Goal: Information Seeking & Learning: Learn about a topic

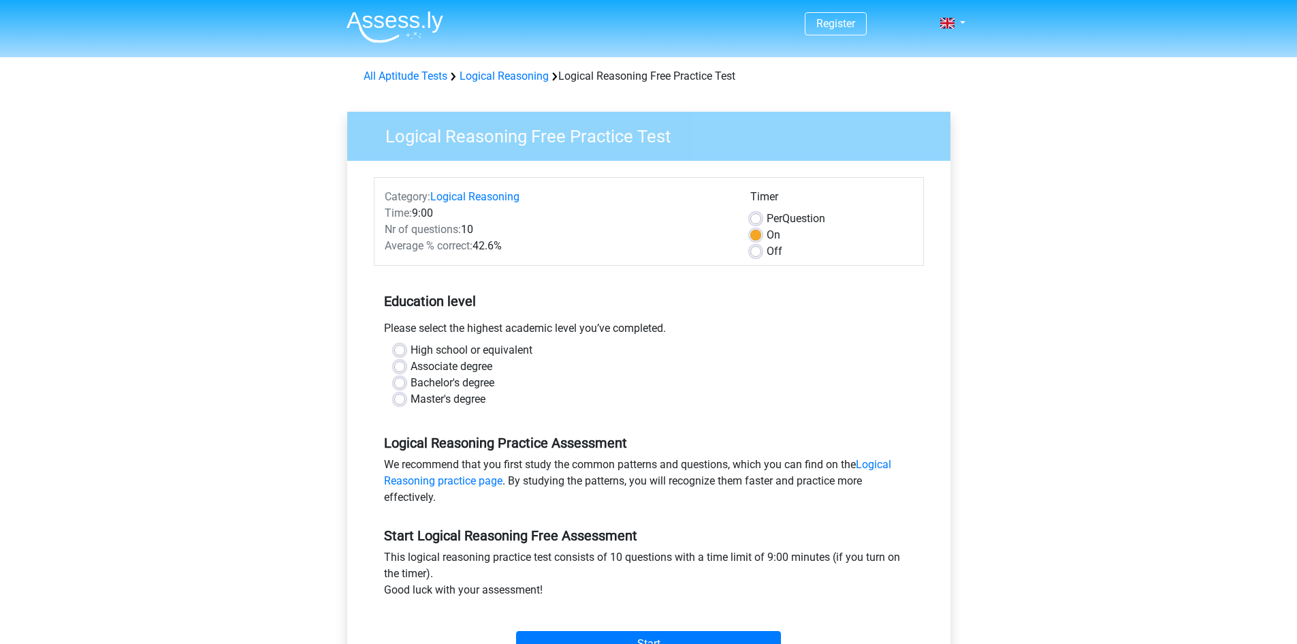
click at [411, 345] on label "High school or equivalent" at bounding box center [472, 350] width 122 height 16
click at [399, 345] on input "High school or equivalent" at bounding box center [399, 349] width 11 height 14
radio input "true"
click at [528, 633] on input "Start" at bounding box center [648, 644] width 265 height 26
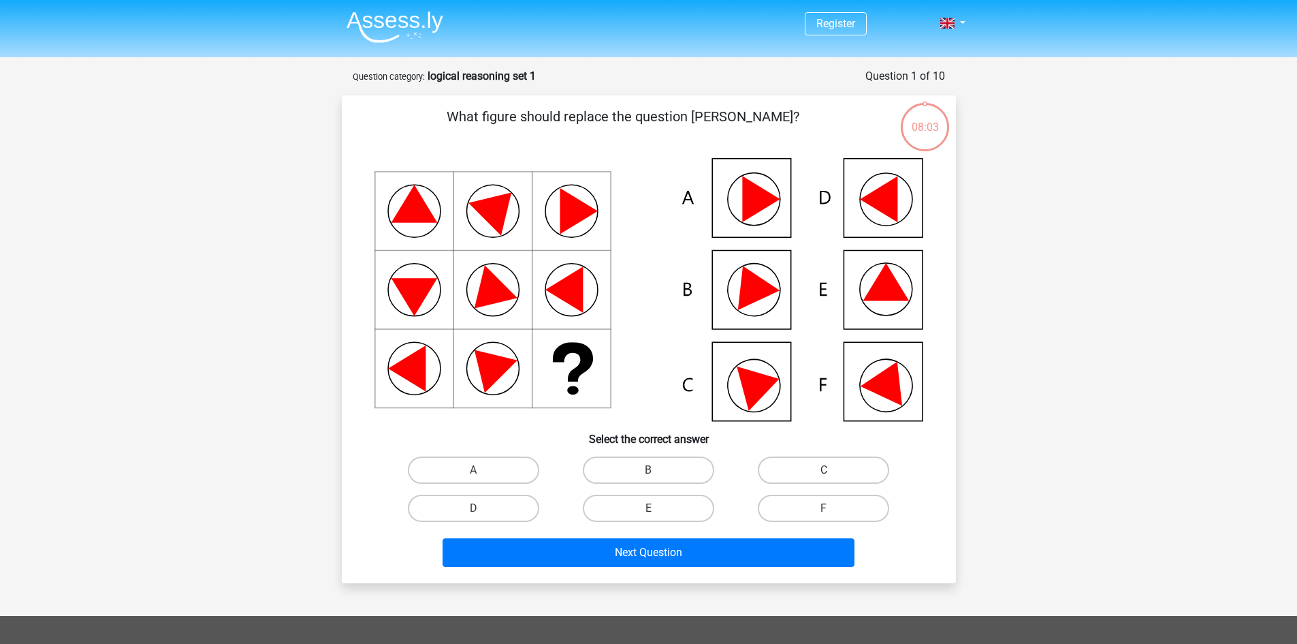
click at [742, 273] on icon at bounding box center [649, 289] width 549 height 263
click at [606, 470] on label "B" at bounding box center [648, 469] width 131 height 27
click at [648, 470] on input "B" at bounding box center [652, 474] width 9 height 9
radio input "true"
click at [871, 289] on icon at bounding box center [886, 281] width 46 height 37
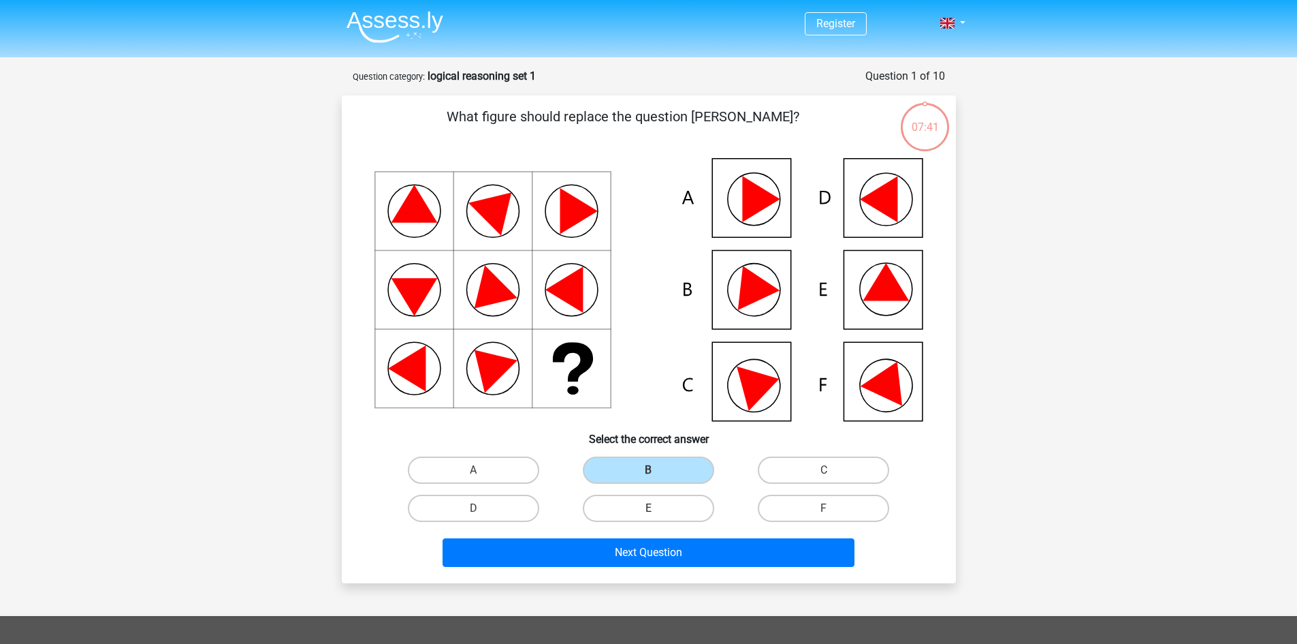
click at [637, 518] on label "E" at bounding box center [648, 507] width 131 height 27
click at [648, 517] on input "E" at bounding box center [652, 512] width 9 height 9
radio input "true"
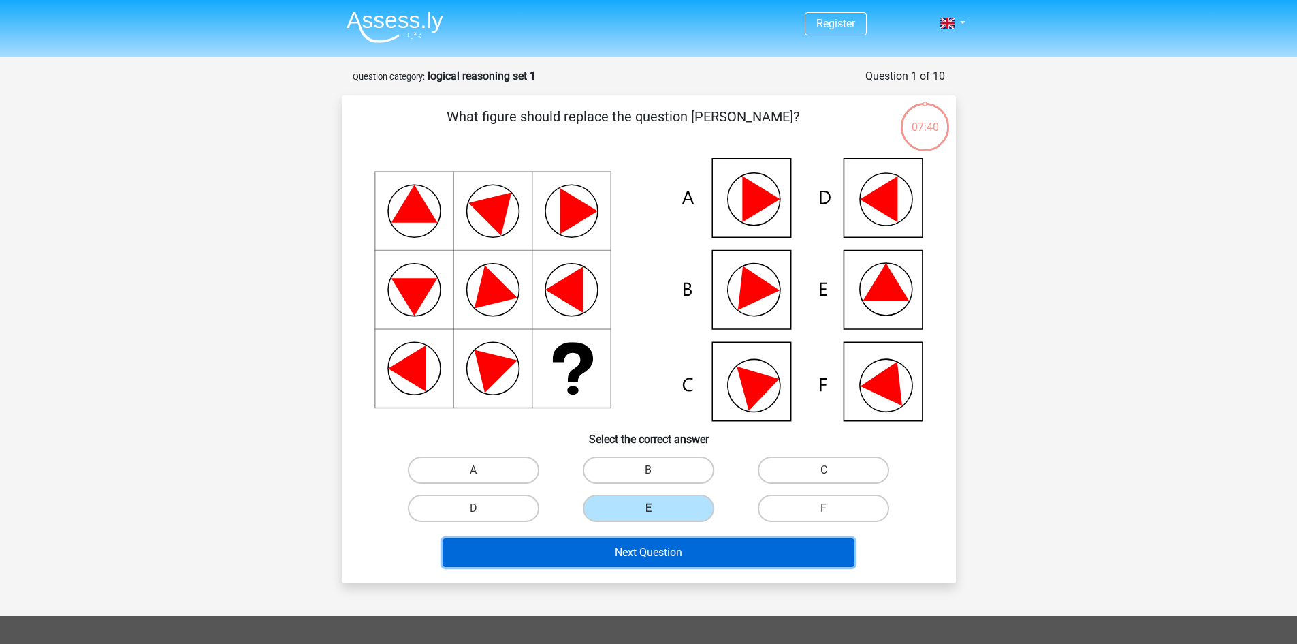
click at [673, 555] on button "Next Question" at bounding box center [649, 552] width 412 height 29
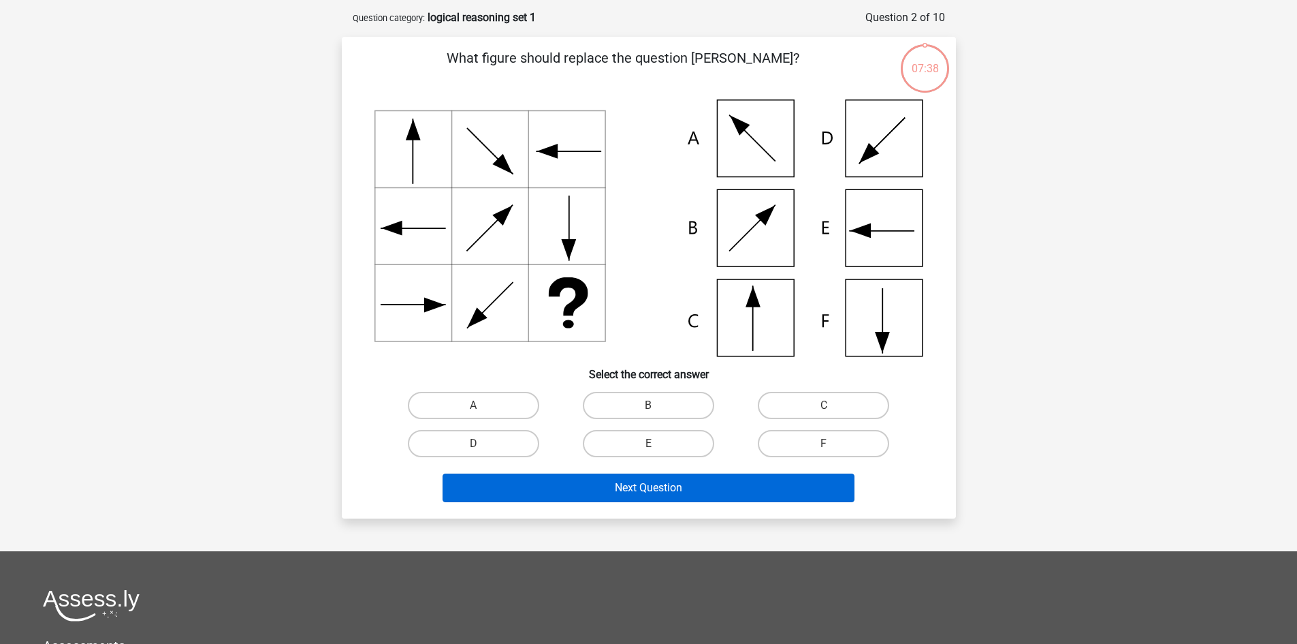
scroll to position [68, 0]
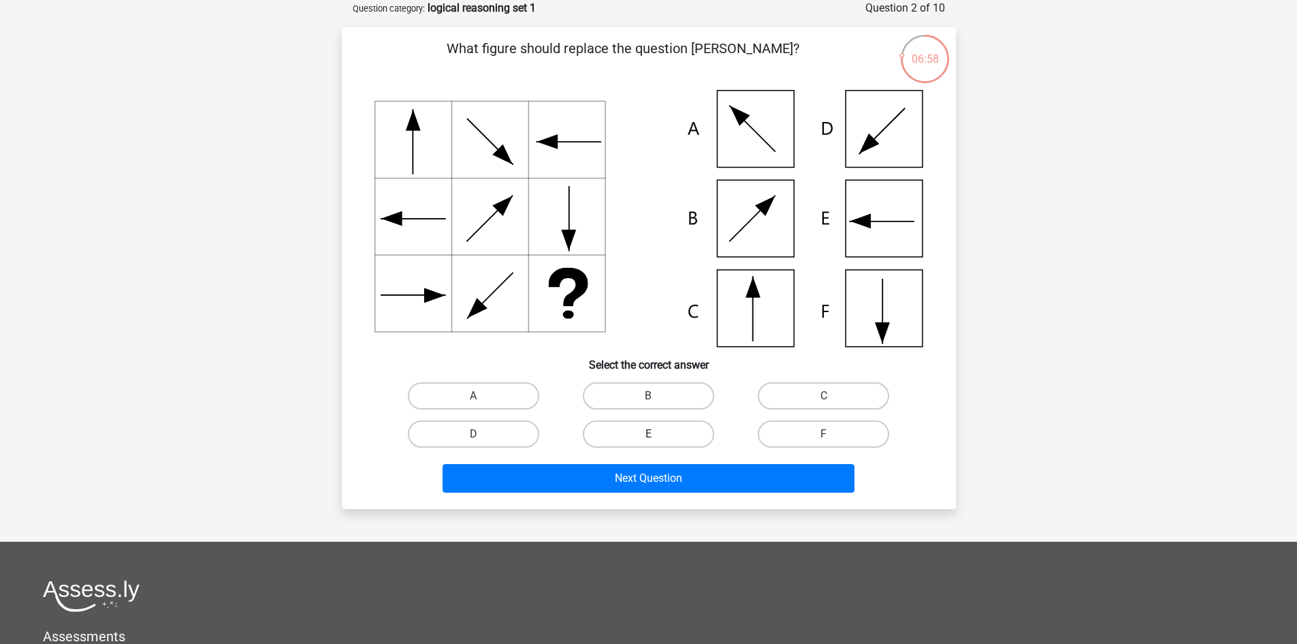
click at [620, 437] on label "E" at bounding box center [648, 433] width 131 height 27
click at [648, 437] on input "E" at bounding box center [652, 438] width 9 height 9
radio input "true"
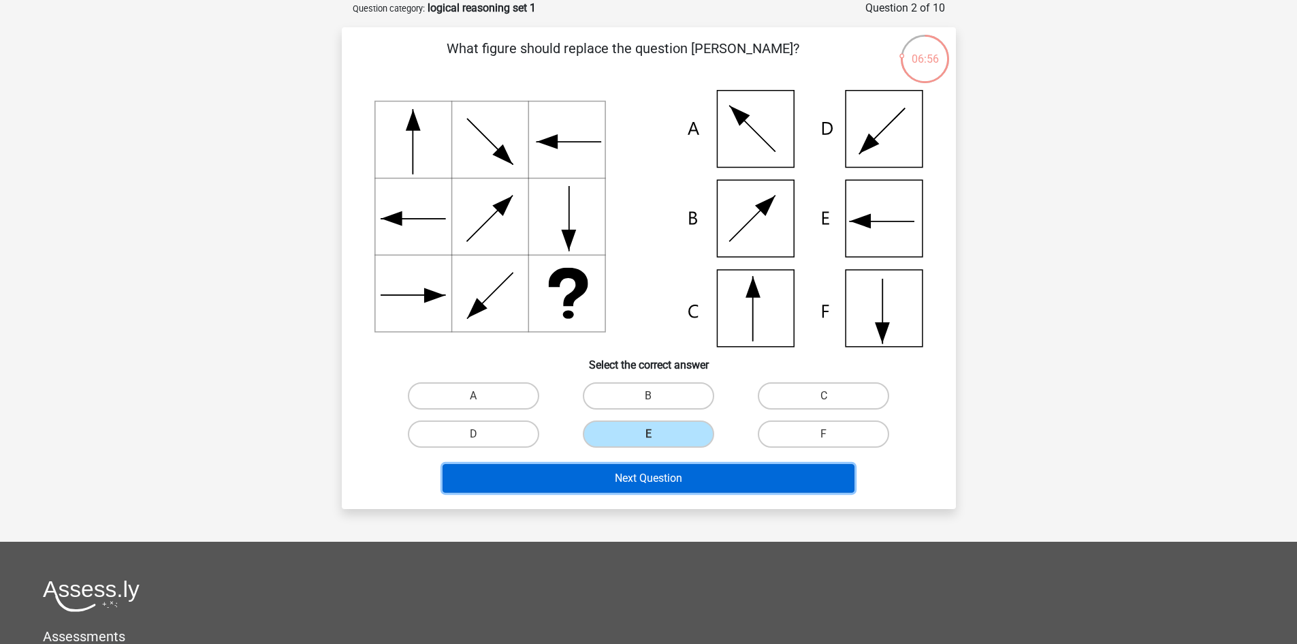
click at [615, 473] on button "Next Question" at bounding box center [649, 478] width 412 height 29
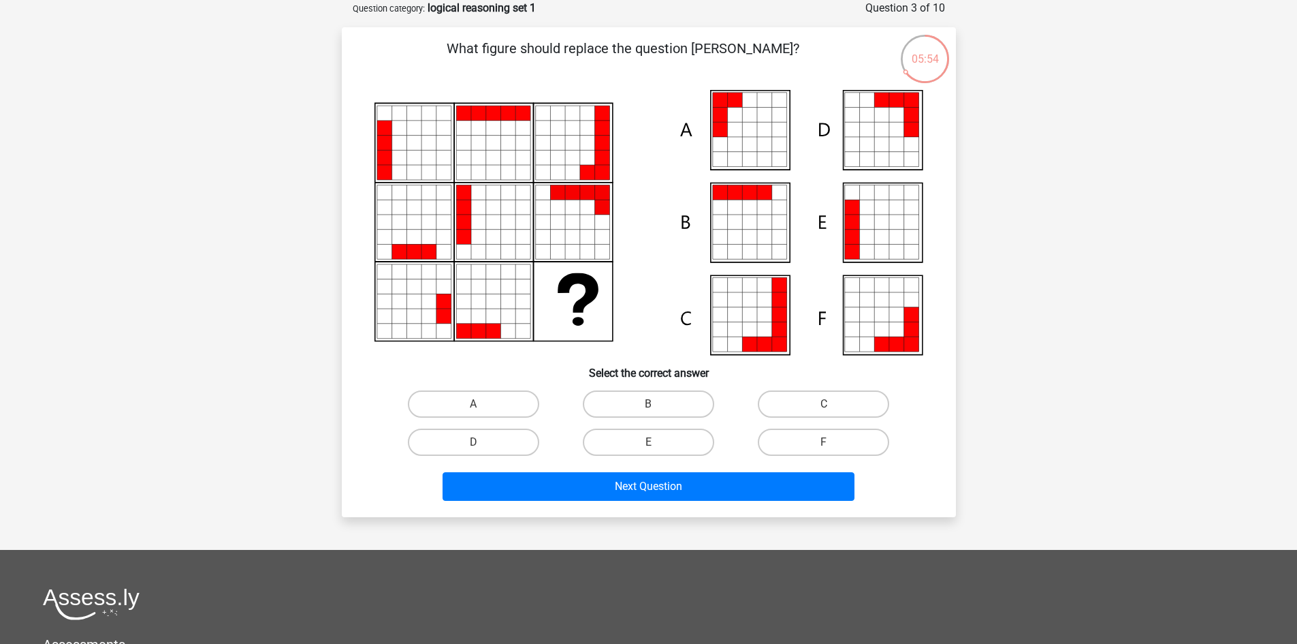
click at [534, 123] on icon at bounding box center [649, 222] width 549 height 265
click at [450, 392] on label "A" at bounding box center [473, 403] width 131 height 27
click at [473, 404] on input "A" at bounding box center [477, 408] width 9 height 9
radio input "true"
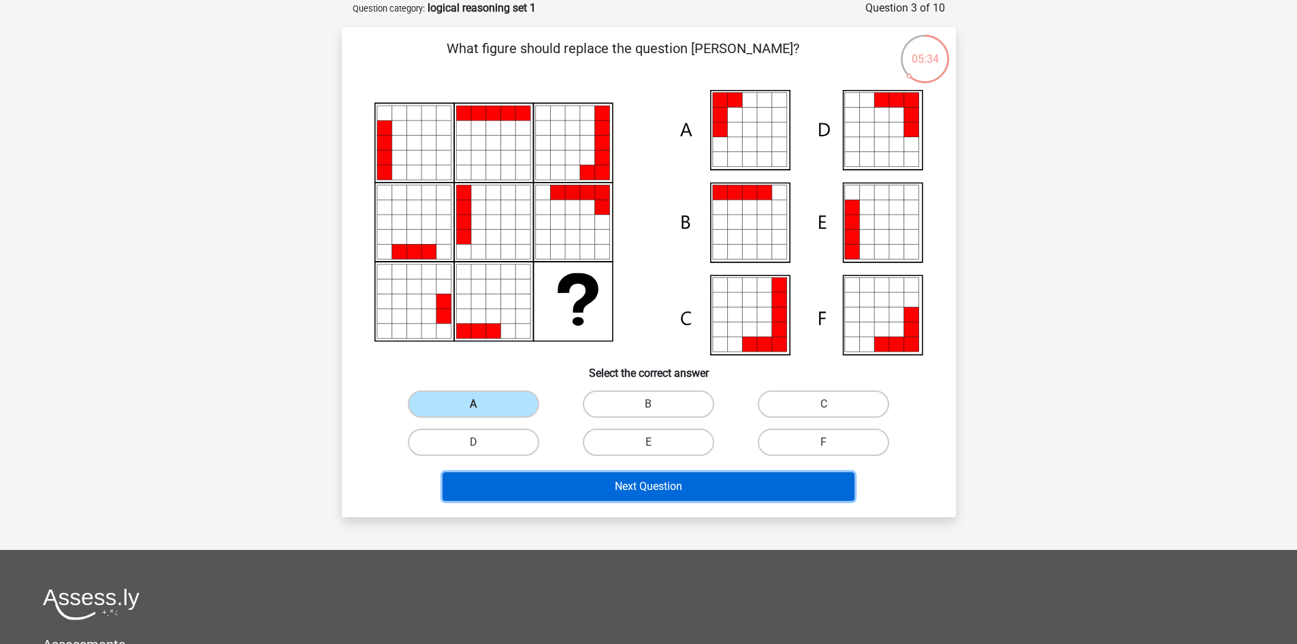
click at [598, 479] on button "Next Question" at bounding box center [649, 486] width 412 height 29
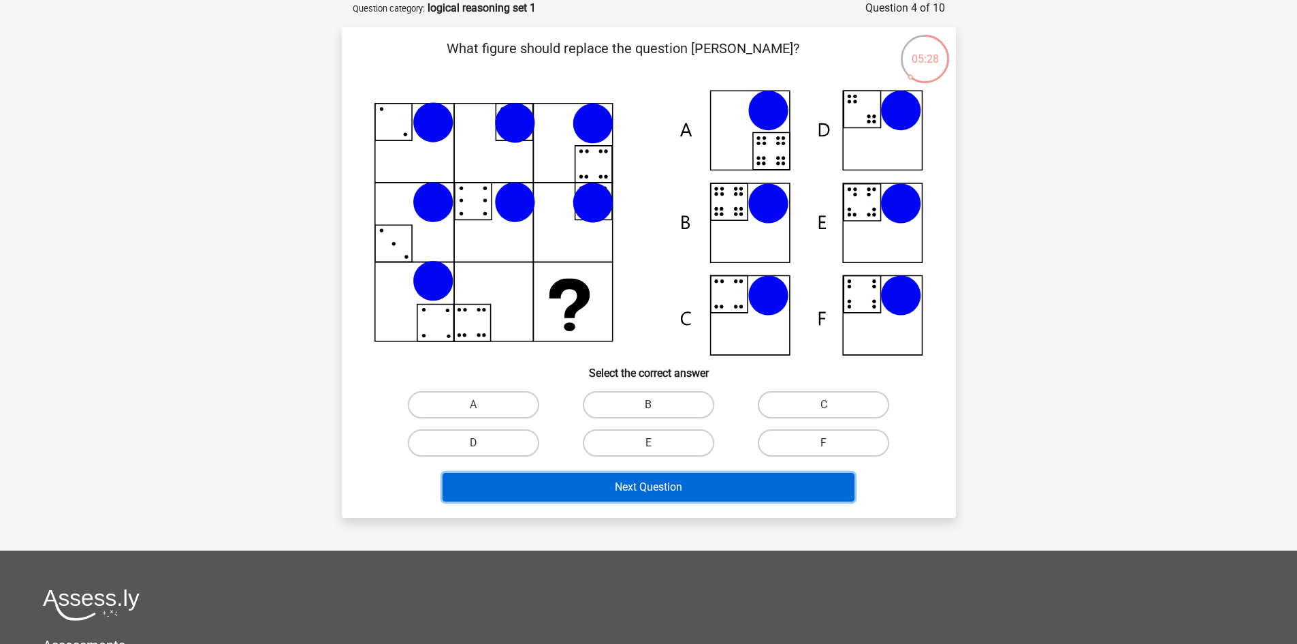
drag, startPoint x: 622, startPoint y: 483, endPoint x: 735, endPoint y: 449, distance: 118.1
click at [736, 452] on div "What figure should replace the question [PERSON_NAME]?" at bounding box center [648, 272] width 603 height 468
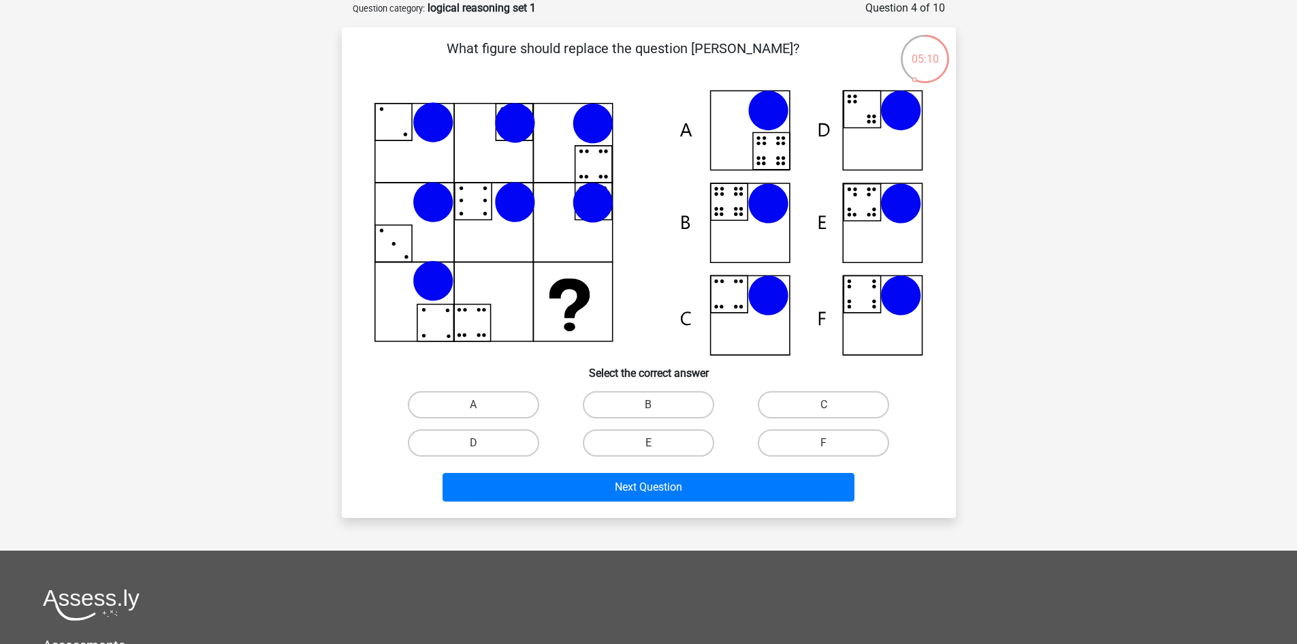
drag, startPoint x: 514, startPoint y: 133, endPoint x: 492, endPoint y: 159, distance: 33.8
click at [492, 159] on icon at bounding box center [649, 223] width 549 height 266
click at [766, 212] on icon at bounding box center [768, 203] width 41 height 41
drag, startPoint x: 942, startPoint y: 75, endPoint x: 861, endPoint y: 48, distance: 85.3
click at [861, 48] on div "03:28 Question 4 of 10 Question category: logical reasoning set 1 What figure s…" at bounding box center [649, 258] width 636 height 517
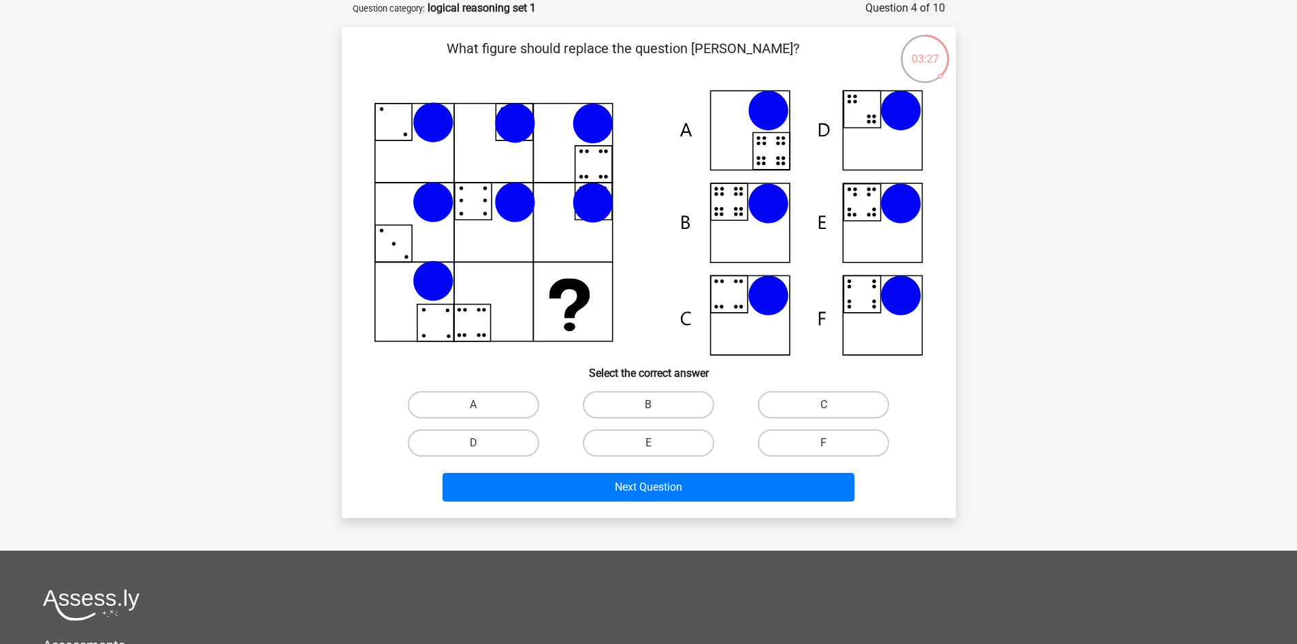
click at [861, 48] on p "What figure should replace the question [PERSON_NAME]?" at bounding box center [624, 58] width 520 height 41
click at [595, 67] on p "What figure should replace the question [PERSON_NAME]?" at bounding box center [624, 58] width 520 height 41
click at [591, 75] on p "What figure should replace the question [PERSON_NAME]?" at bounding box center [624, 58] width 520 height 41
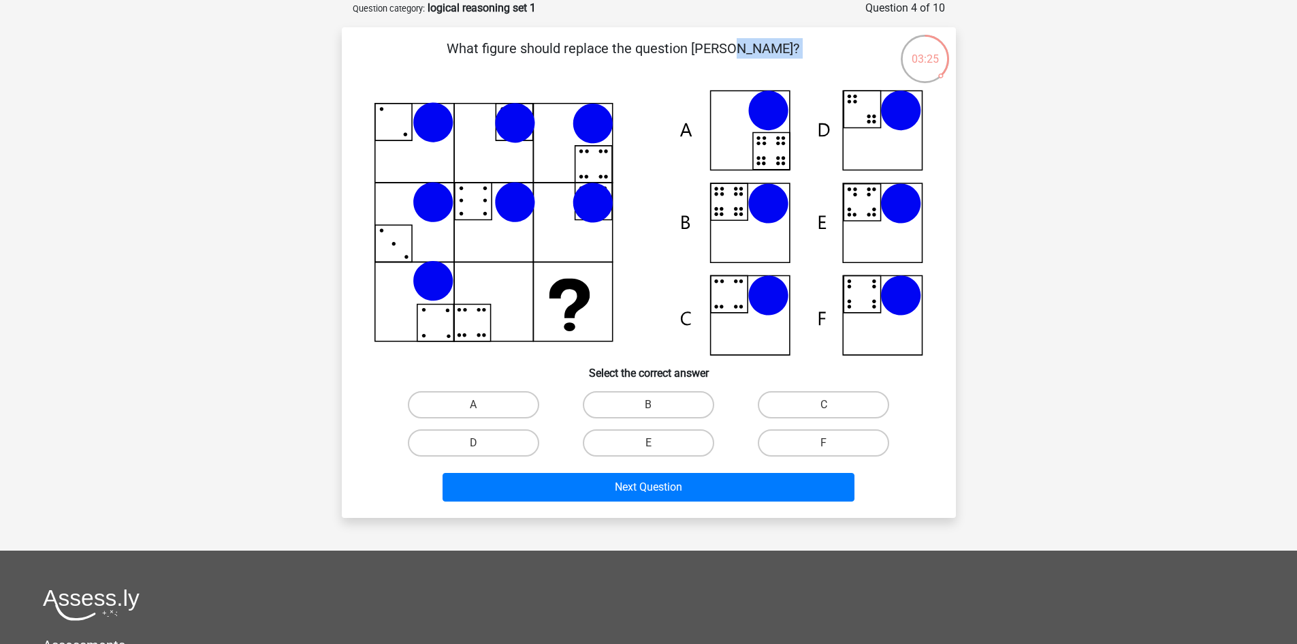
click at [592, 75] on p "What figure should replace the question [PERSON_NAME]?" at bounding box center [624, 58] width 520 height 41
